Goal: Use online tool/utility: Utilize a website feature to perform a specific function

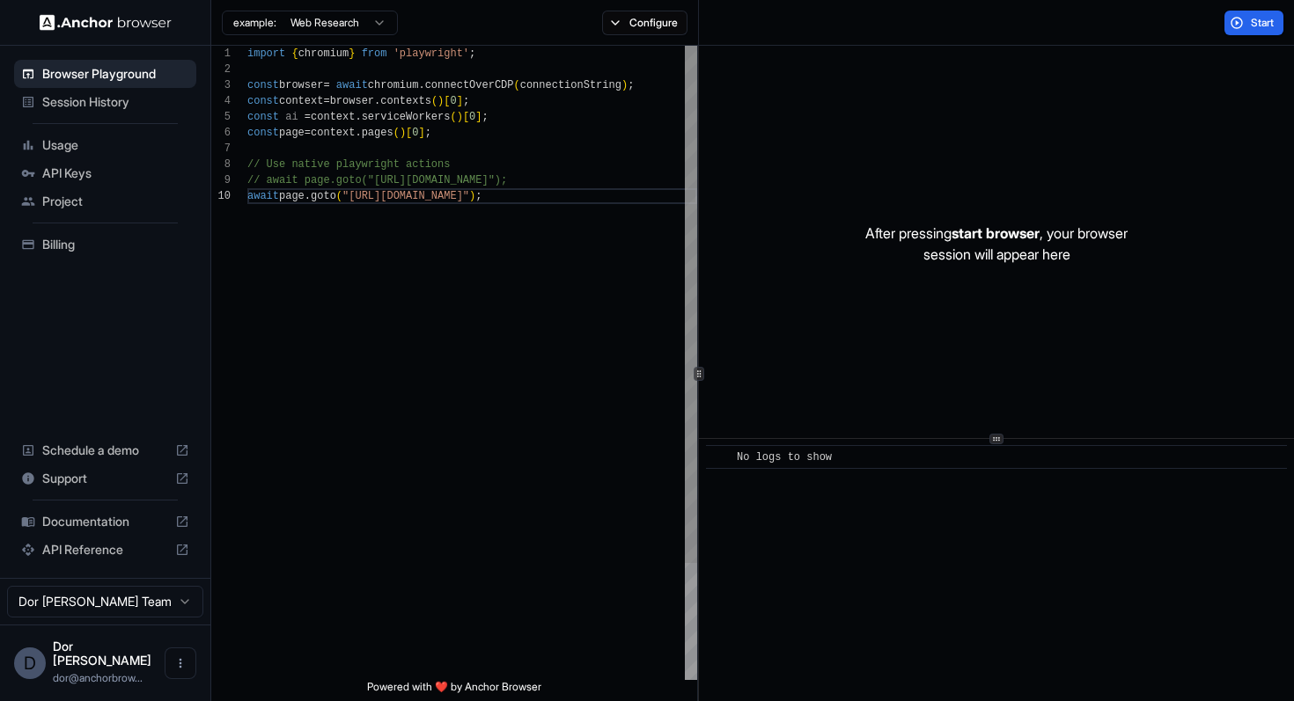
scroll to position [143, 0]
drag, startPoint x: 0, startPoint y: 0, endPoint x: 476, endPoint y: 198, distance: 515.6
click at [476, 198] on div "import { chromium } from 'playwright' ; const browser = await chromium . connec…" at bounding box center [472, 434] width 450 height 777
type textarea "**********"
click at [1247, 26] on button "Start" at bounding box center [1253, 23] width 59 height 25
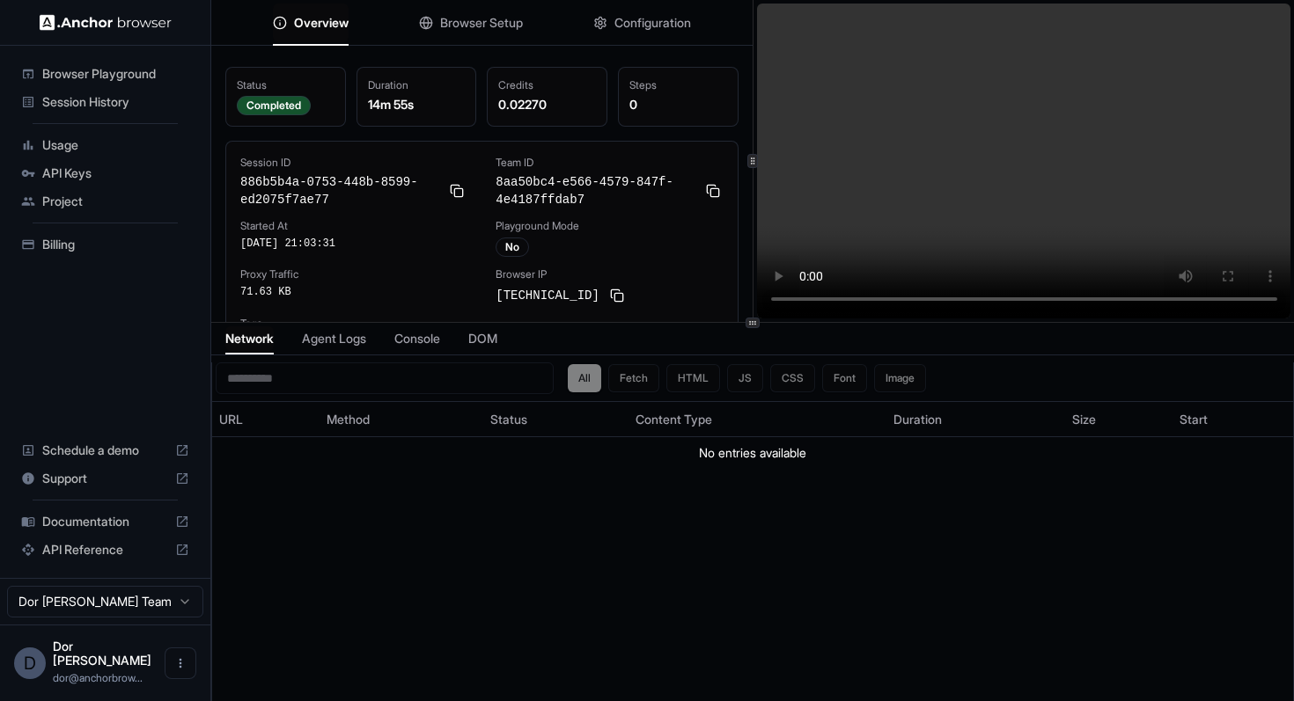
click at [473, 17] on span "Browser Setup" at bounding box center [481, 23] width 83 height 18
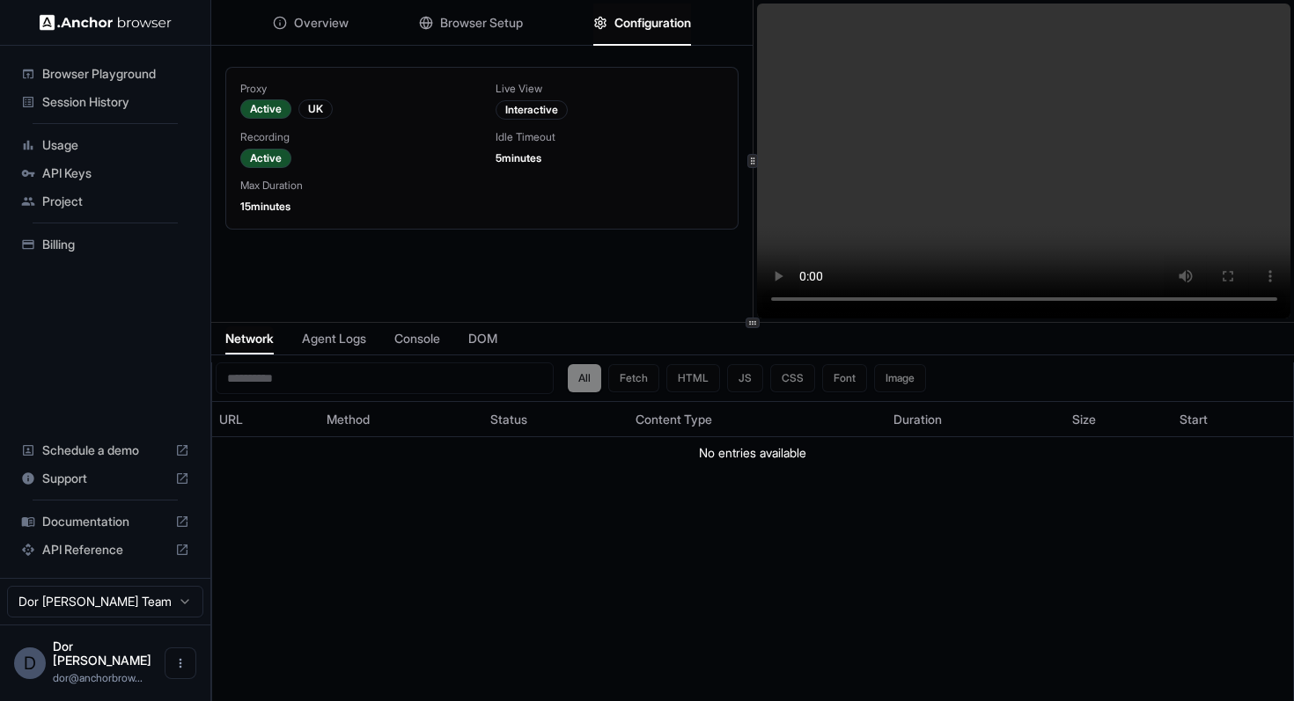
click at [669, 23] on span "Configuration" at bounding box center [652, 23] width 77 height 18
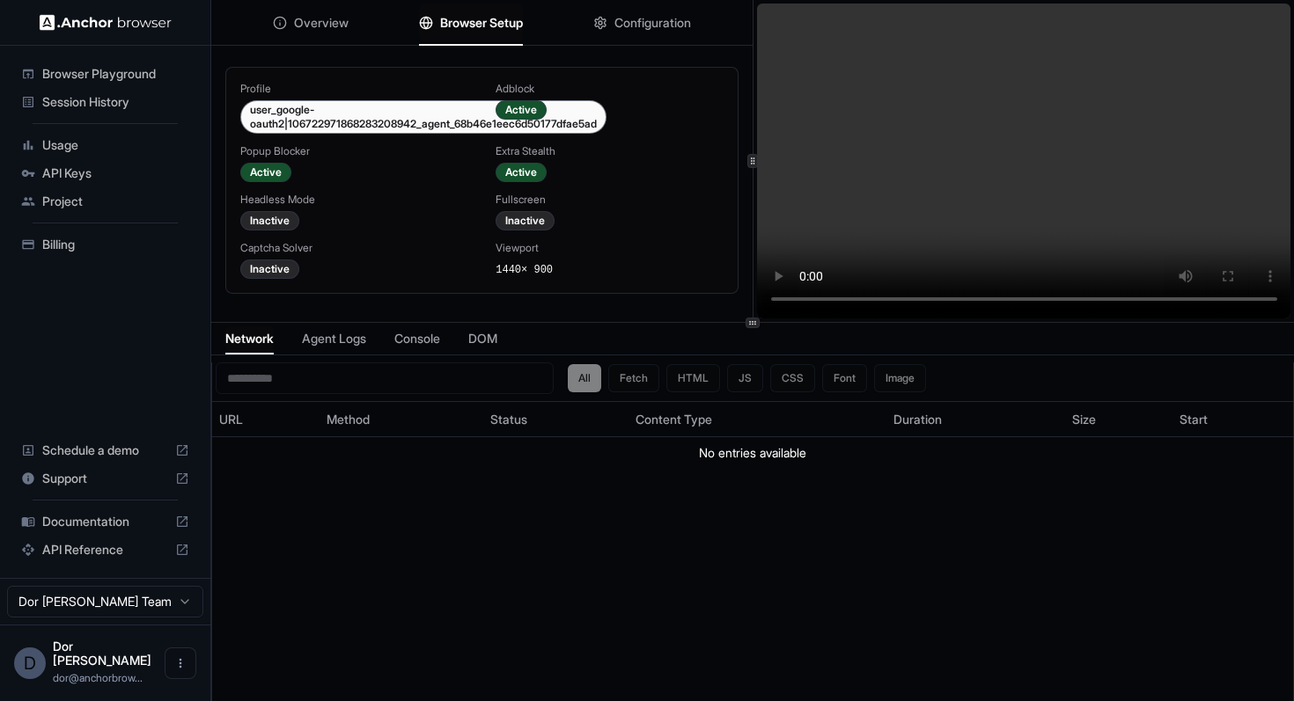
click at [494, 21] on span "Browser Setup" at bounding box center [481, 23] width 83 height 18
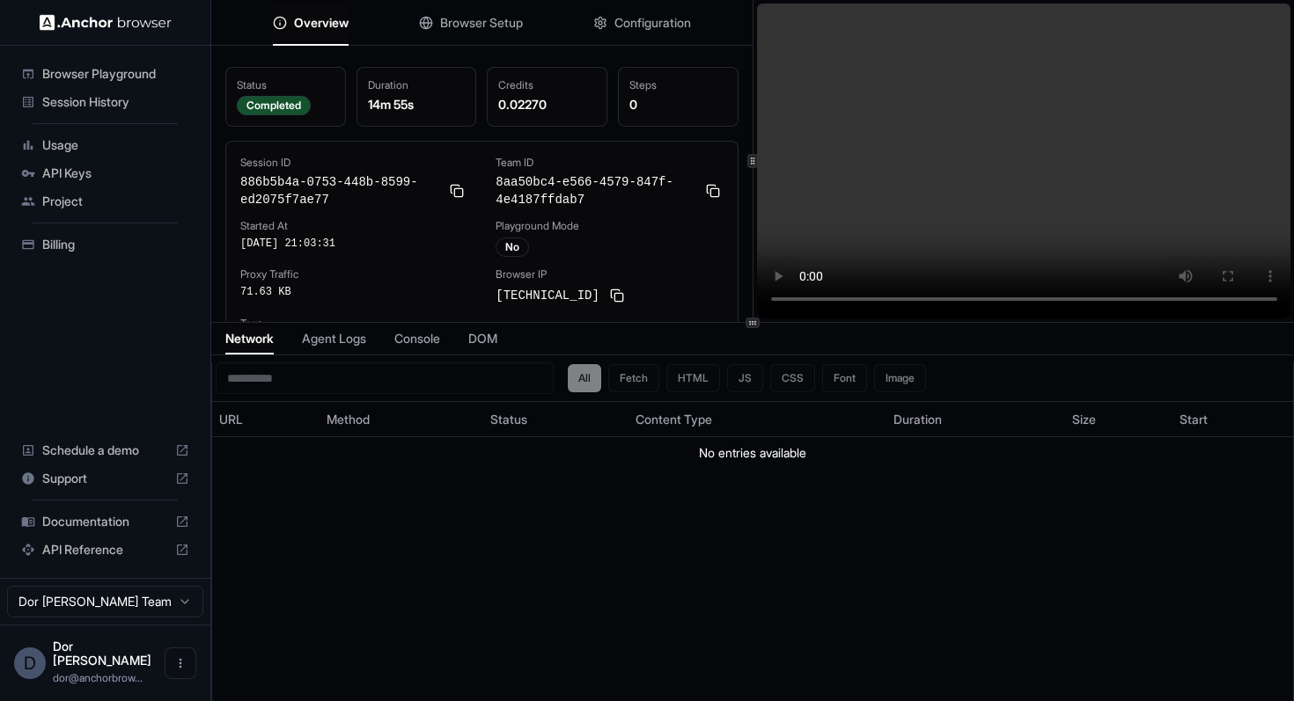
click at [325, 31] on button "Overview" at bounding box center [311, 23] width 76 height 39
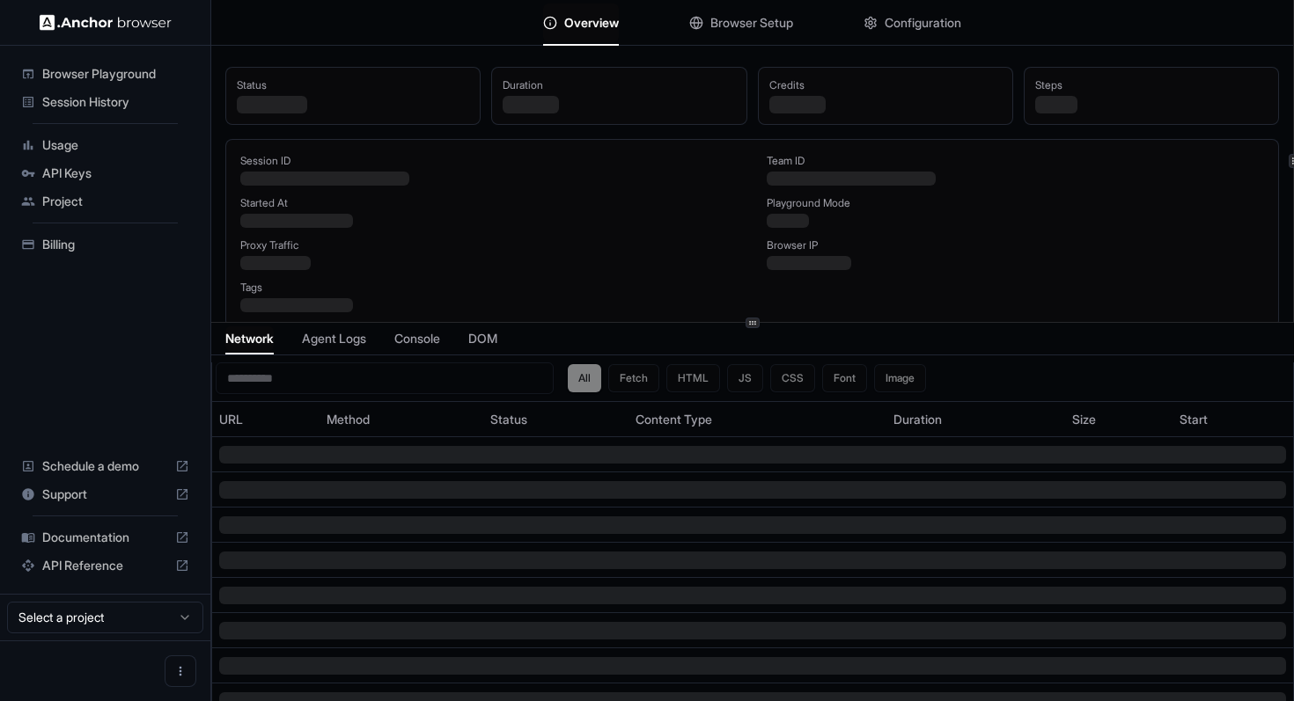
click at [657, 25] on div "Overview Browser Setup Configuration" at bounding box center [751, 23] width 1081 height 46
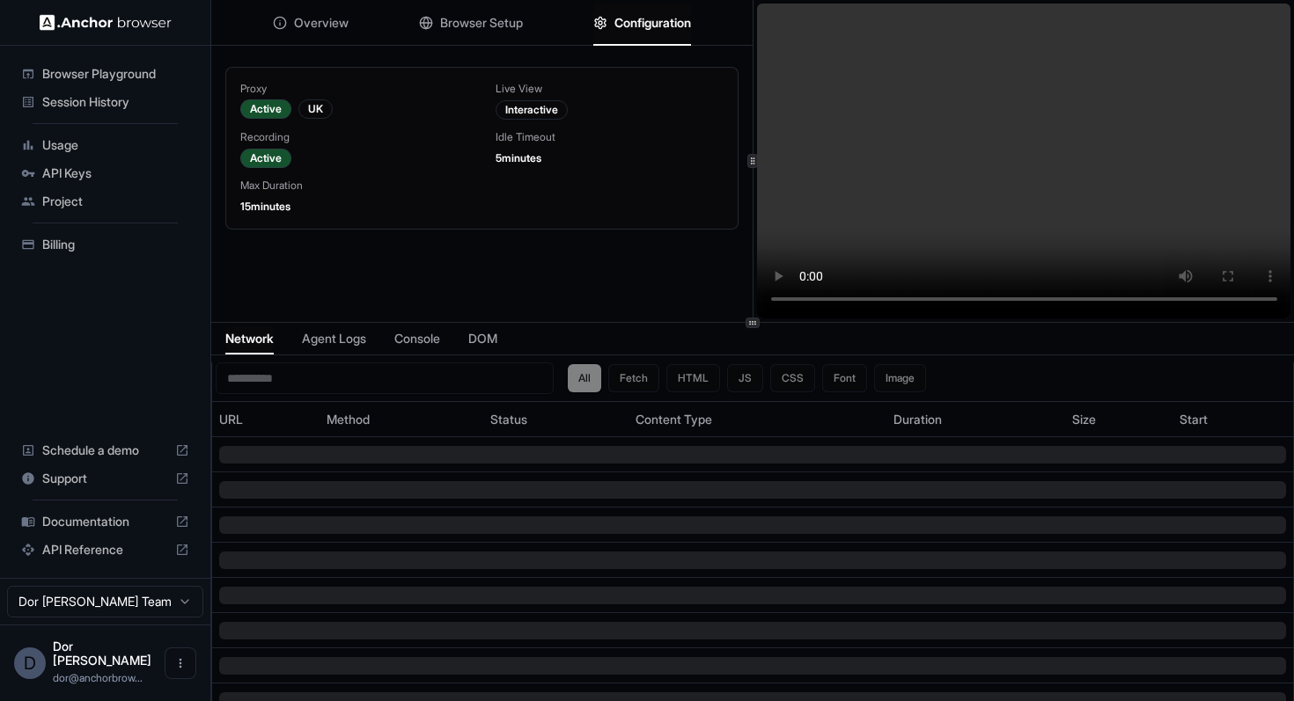
click at [671, 23] on span "Configuration" at bounding box center [652, 23] width 77 height 18
click at [487, 22] on span "Browser Setup" at bounding box center [481, 23] width 83 height 18
